Goal: Information Seeking & Learning: Learn about a topic

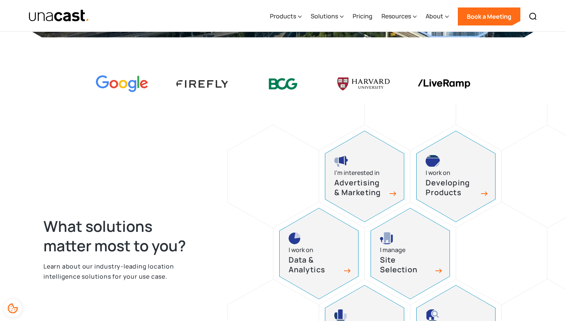
scroll to position [137, 0]
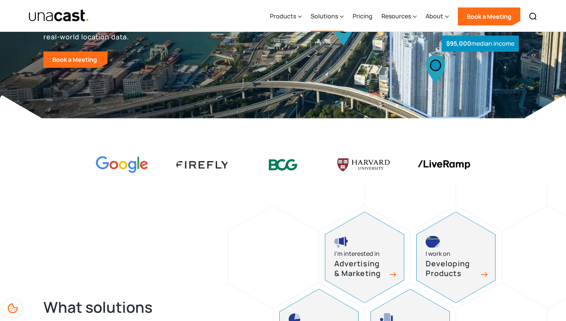
click at [326, 15] on div "Solutions" at bounding box center [324, 16] width 27 height 9
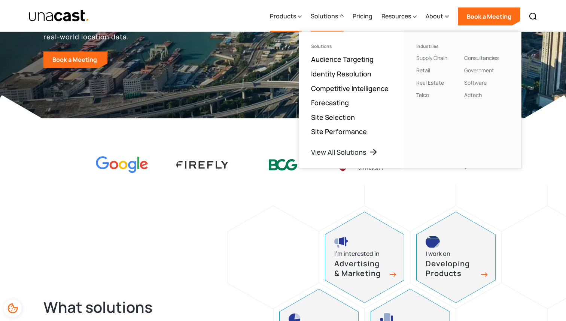
click at [293, 16] on div "Products" at bounding box center [283, 16] width 26 height 9
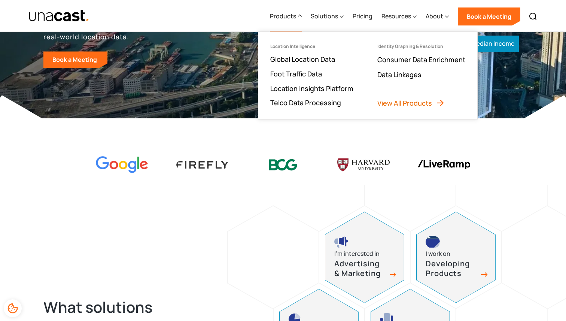
click at [393, 103] on link "View All Products" at bounding box center [410, 102] width 67 height 9
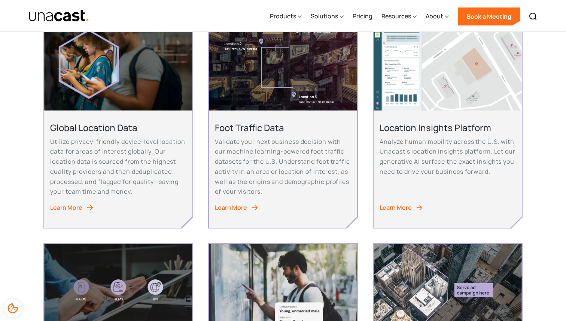
scroll to position [305, 0]
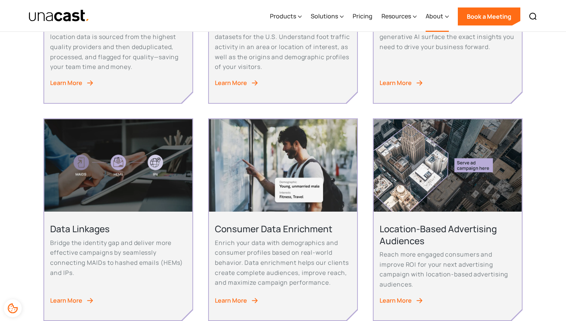
click at [432, 21] on div "About" at bounding box center [437, 16] width 23 height 31
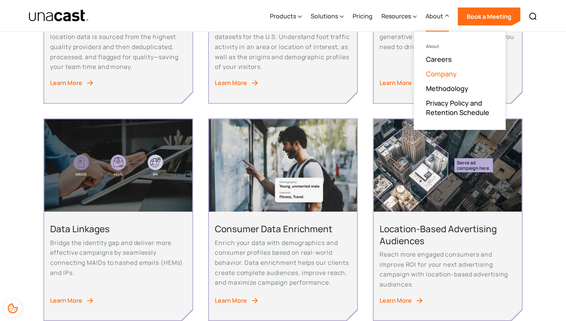
click at [447, 73] on link "Company" at bounding box center [441, 73] width 31 height 9
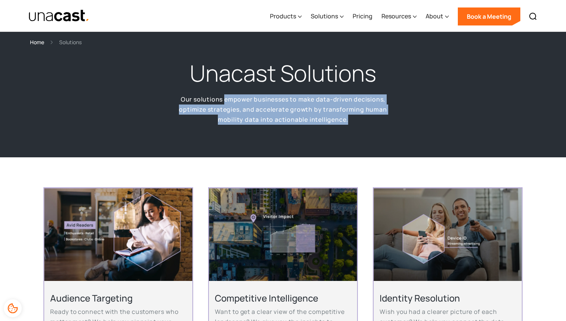
drag, startPoint x: 224, startPoint y: 98, endPoint x: 361, endPoint y: 118, distance: 138.4
click at [361, 118] on p "Our solutions empower businesses to make data-driven decisions, optimize strate…" at bounding box center [283, 109] width 232 height 30
copy p "empower businesses to make data-driven decisions, optimize strategies, and acce…"
click at [330, 18] on div "Solutions" at bounding box center [324, 16] width 27 height 9
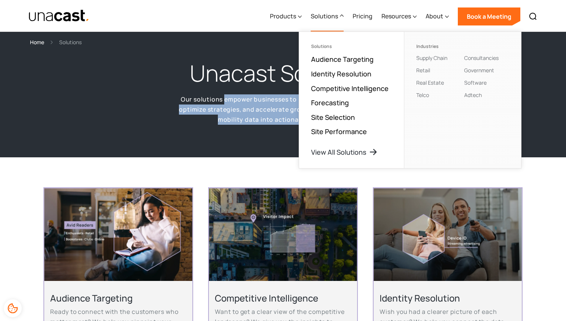
click at [327, 18] on div "Solutions" at bounding box center [324, 16] width 27 height 9
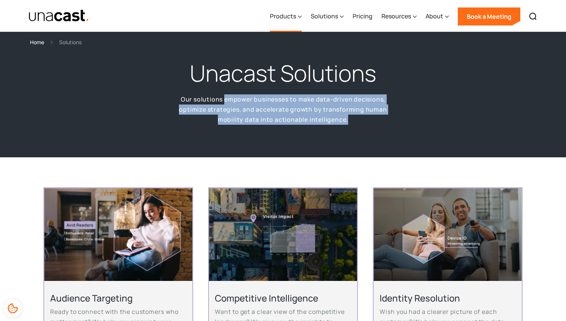
click at [286, 17] on div "Products" at bounding box center [283, 16] width 26 height 9
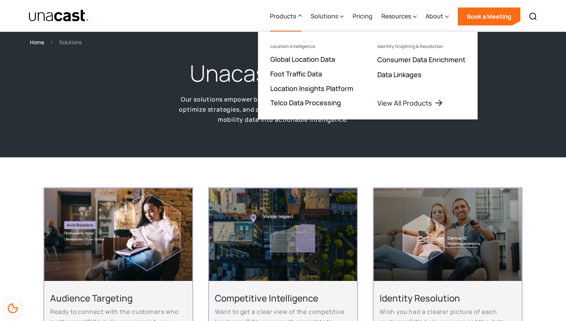
click at [520, 108] on div "Unacast Solutions Our solutions empower businesses to make data-driven decision…" at bounding box center [283, 101] width 566 height 111
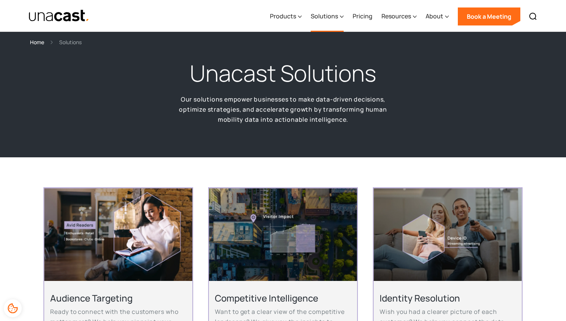
click at [331, 16] on div "Solutions" at bounding box center [324, 16] width 27 height 9
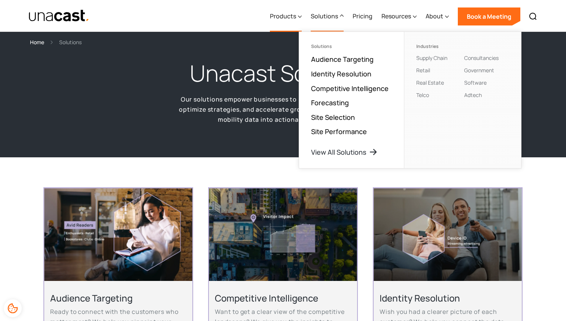
click at [290, 18] on div "Products" at bounding box center [283, 16] width 26 height 9
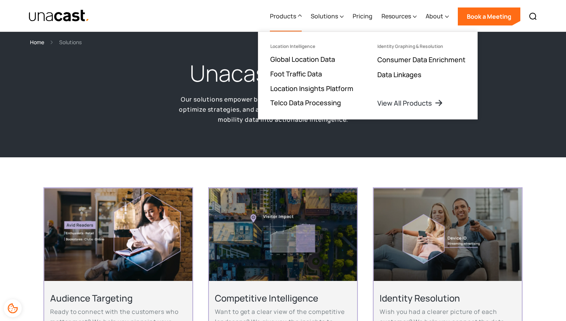
click at [121, 120] on div "Unacast Solutions Our solutions empower businesses to make data-driven decision…" at bounding box center [283, 101] width 566 height 111
